Goal: Information Seeking & Learning: Learn about a topic

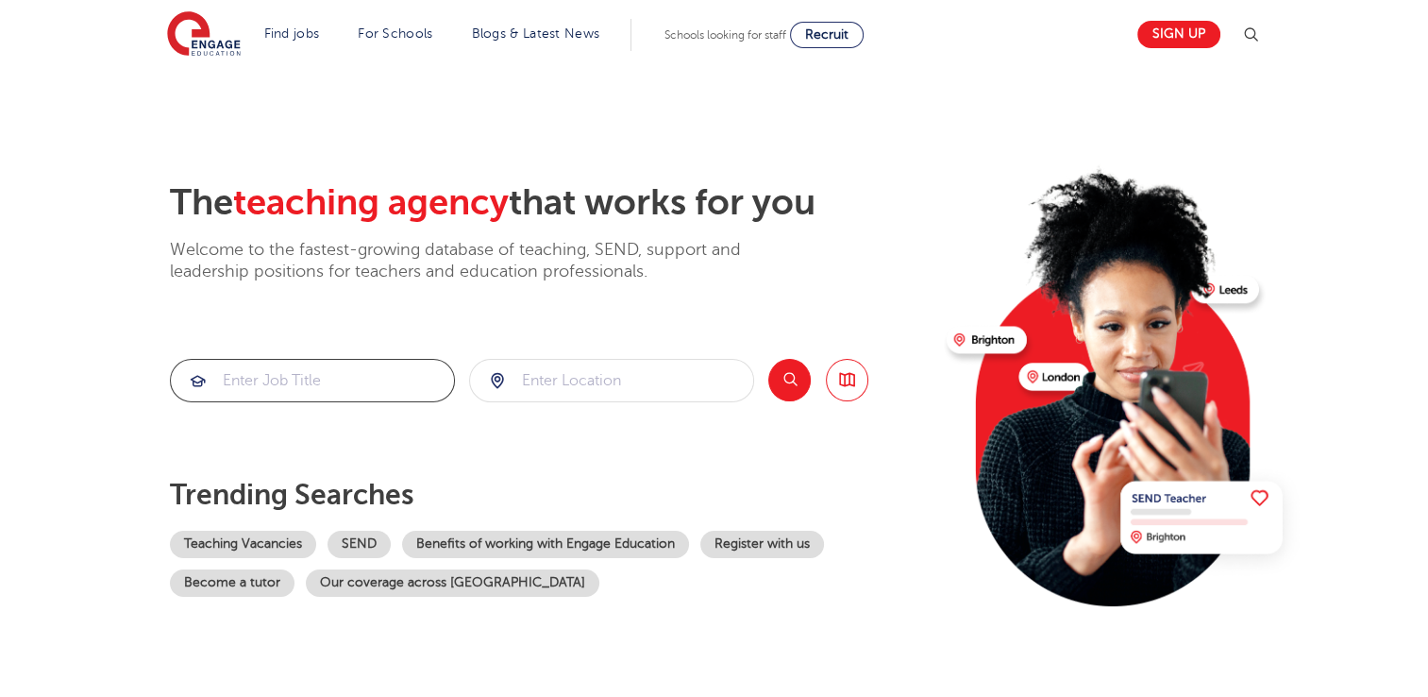
click at [243, 387] on input "search" at bounding box center [312, 381] width 283 height 42
type input "geography"
click at [569, 380] on input "search" at bounding box center [611, 381] width 283 height 42
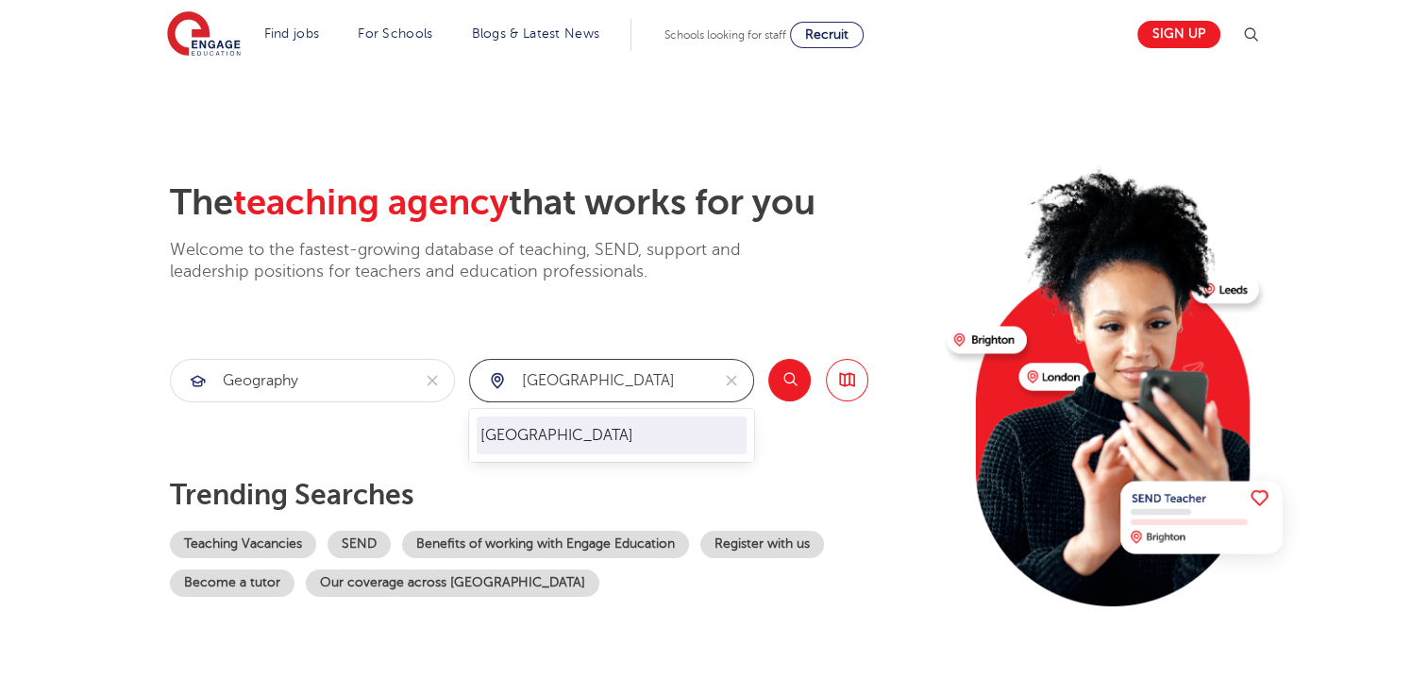
click at [521, 436] on li "London" at bounding box center [612, 435] width 270 height 38
type input "London"
click at [784, 382] on button "Search" at bounding box center [789, 380] width 42 height 42
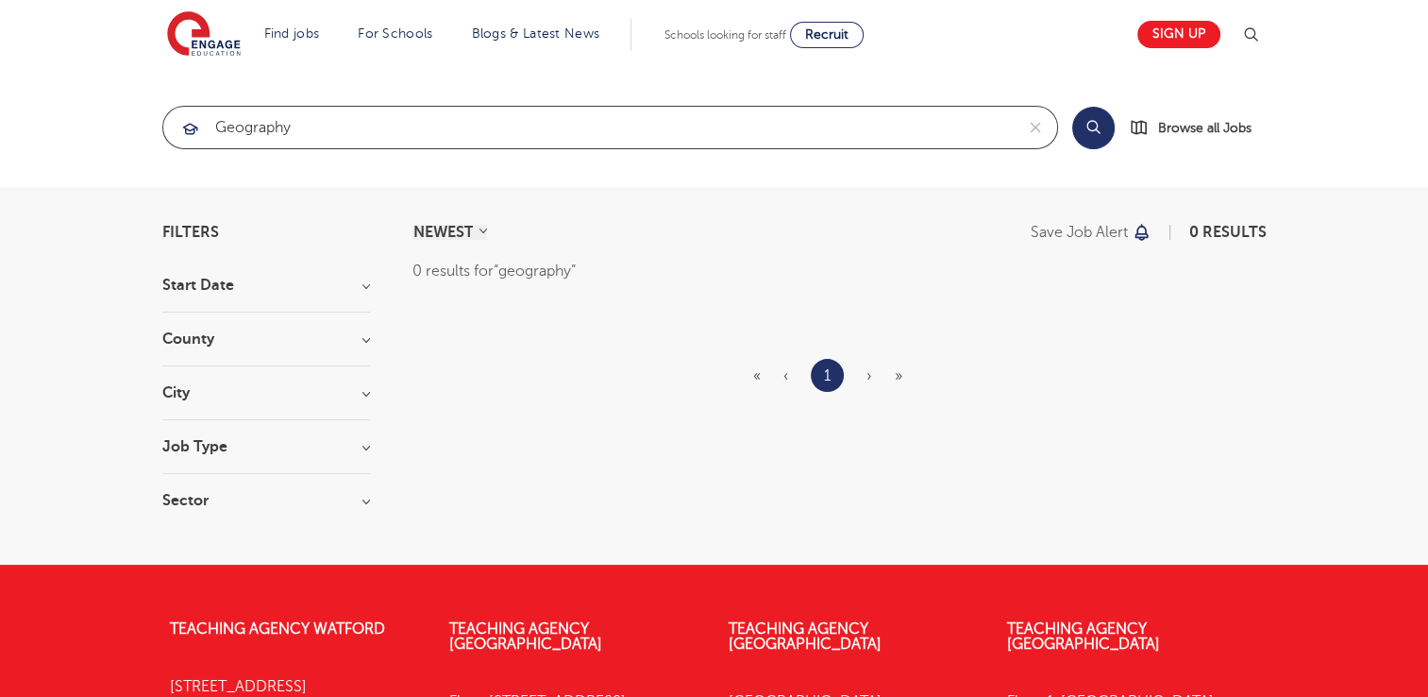
click at [356, 138] on input "geography" at bounding box center [588, 128] width 850 height 42
type input "g"
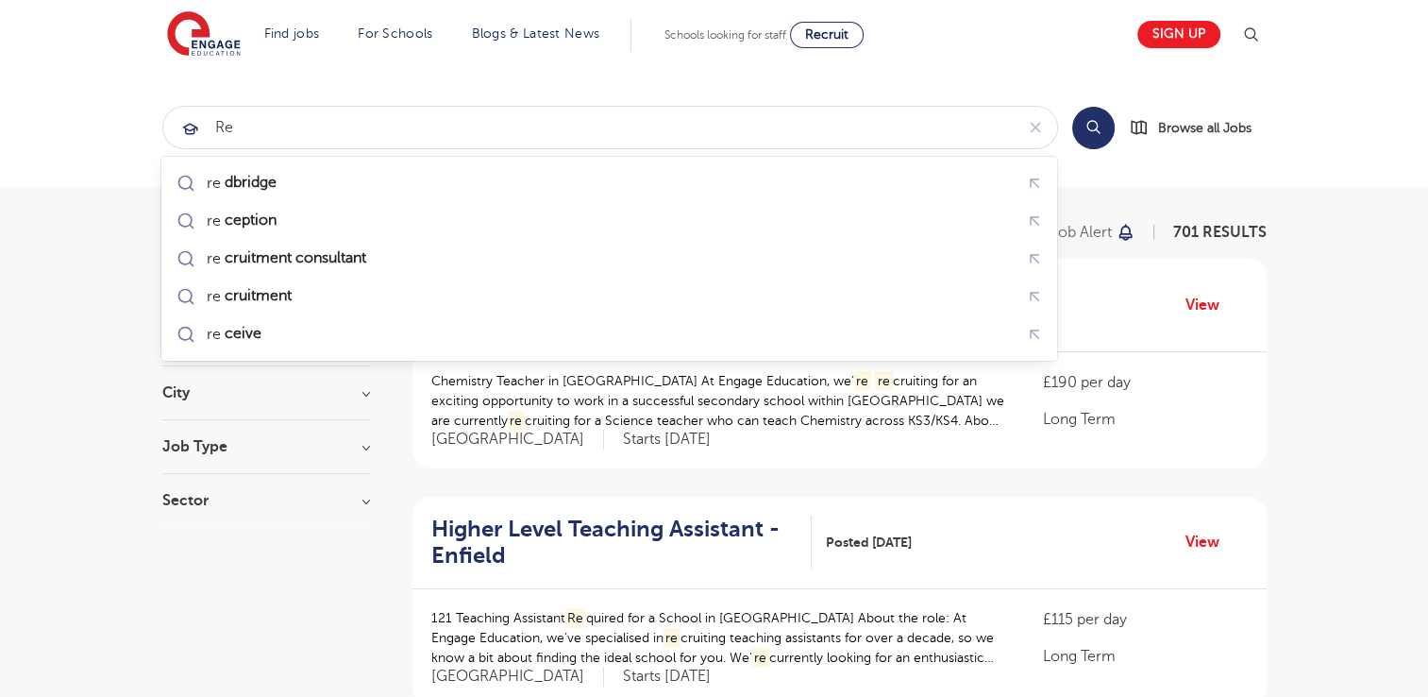
click at [1100, 129] on button "Search" at bounding box center [1093, 128] width 42 height 42
click at [1195, 126] on span "Browse all Jobs" at bounding box center [1204, 128] width 93 height 22
click at [244, 132] on input "re" at bounding box center [588, 128] width 850 height 42
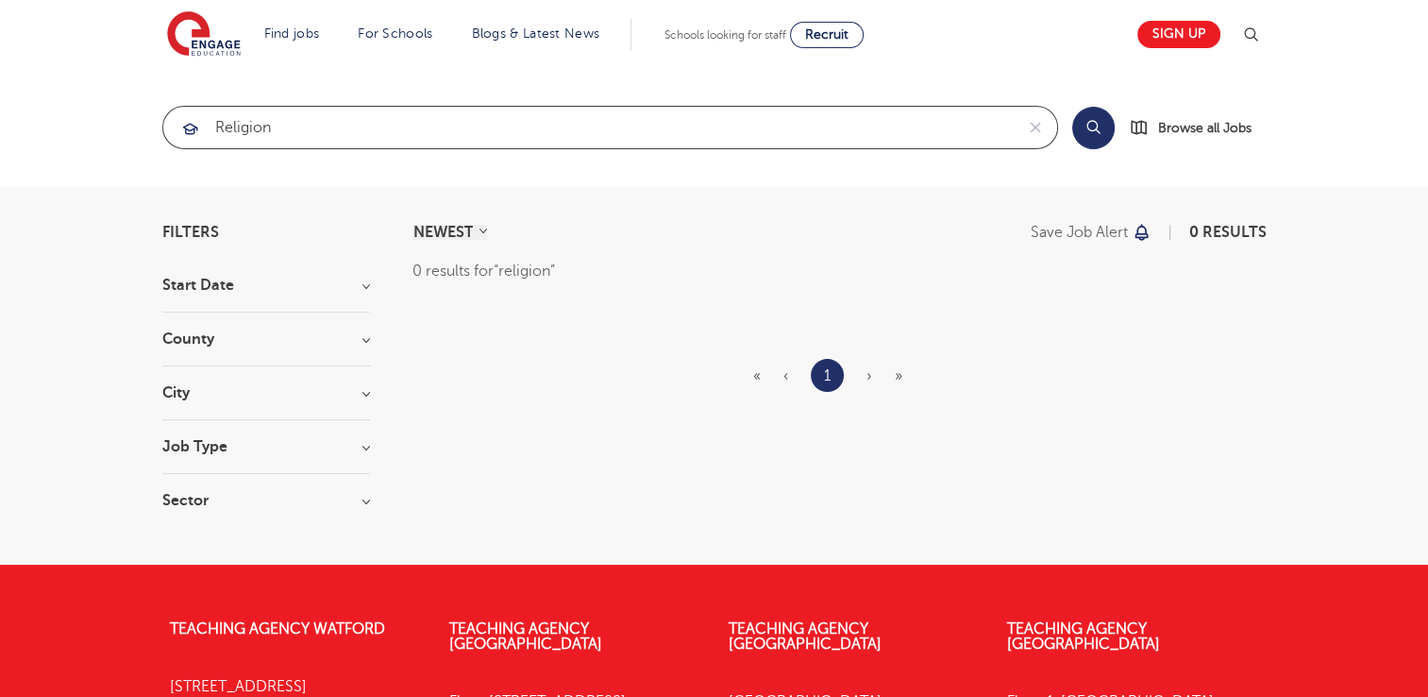
type input "religion"
click at [1090, 126] on button "Search" at bounding box center [1093, 128] width 42 height 42
click at [1210, 132] on span "Browse all Jobs" at bounding box center [1204, 128] width 93 height 22
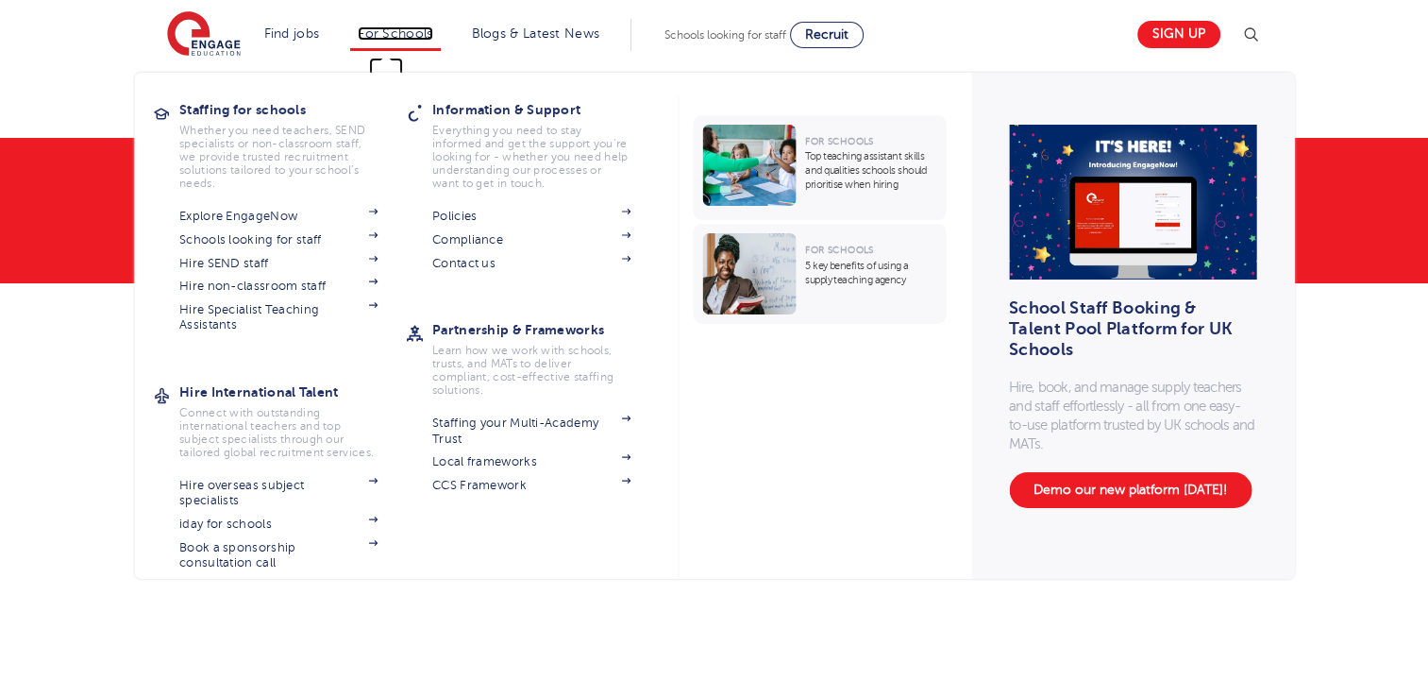
click at [378, 41] on link "For Schools" at bounding box center [395, 33] width 75 height 14
